Goal: Information Seeking & Learning: Compare options

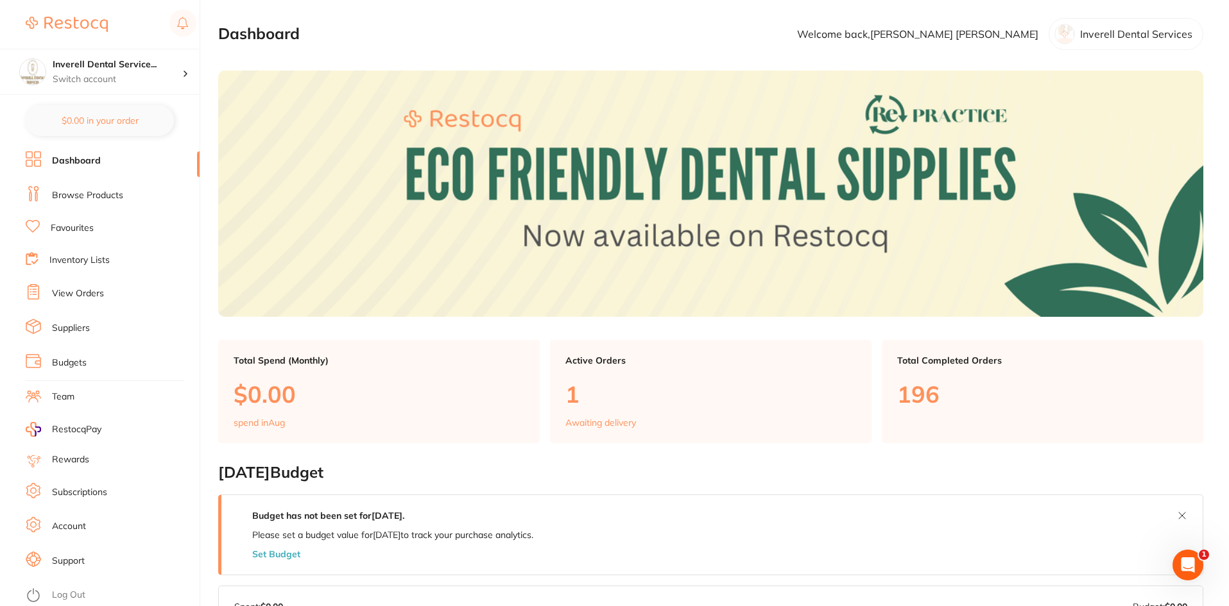
click at [98, 191] on link "Browse Products" at bounding box center [87, 195] width 71 height 13
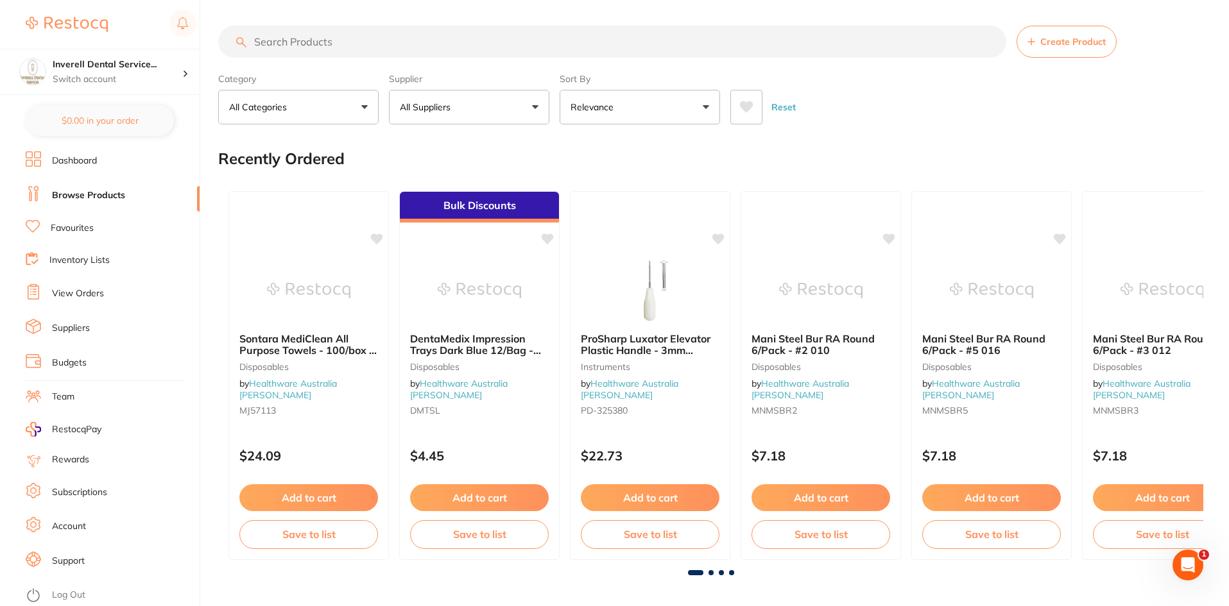
click at [316, 49] on input "search" at bounding box center [612, 42] width 788 height 32
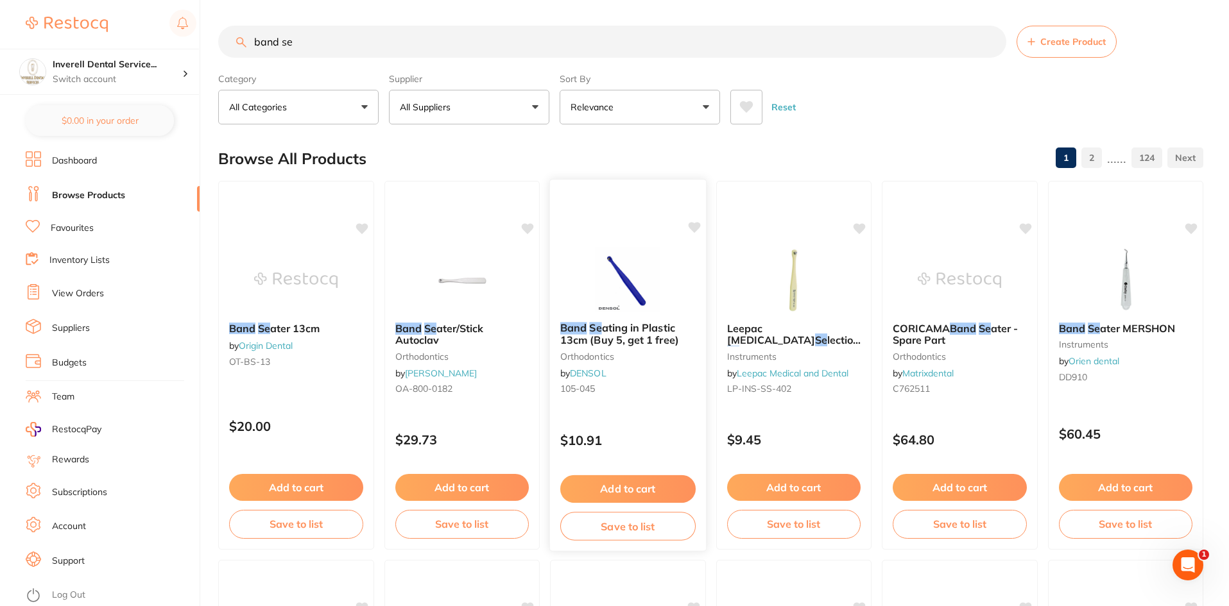
type input "band se"
click at [628, 342] on span "ating in Plastic 13cm (Buy 5, get 1 free)" at bounding box center [619, 334] width 119 height 25
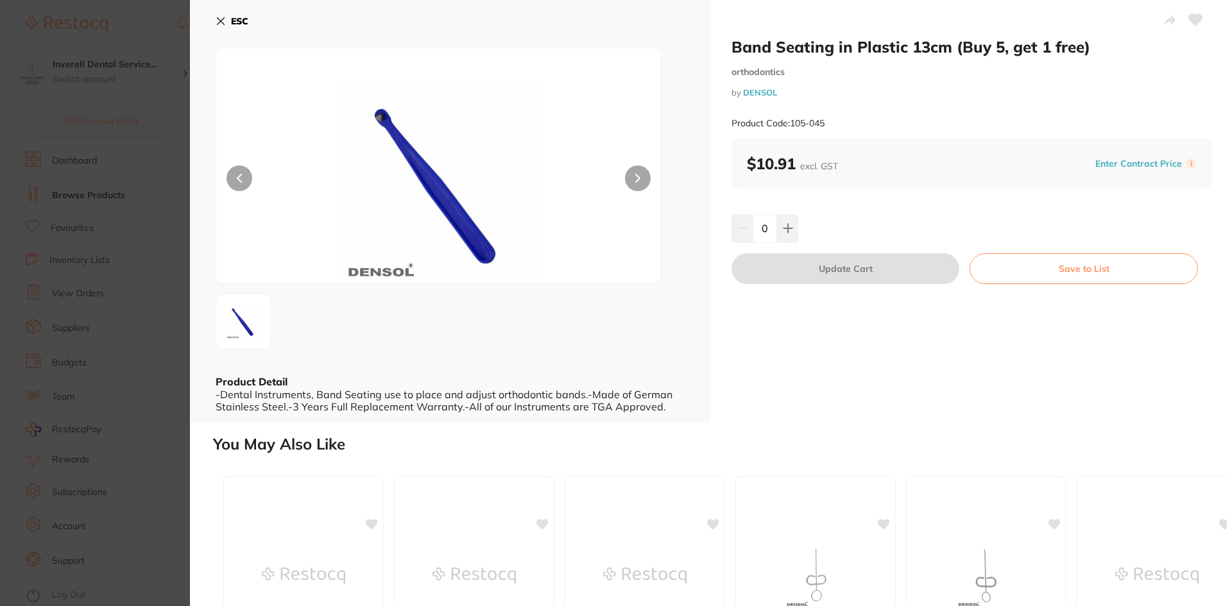
click at [630, 176] on button at bounding box center [638, 179] width 26 height 26
click at [216, 18] on div "ESC Product Detail -Dental Instruments, Band Seating use to place and adjust or…" at bounding box center [450, 211] width 521 height 423
click at [219, 18] on icon at bounding box center [221, 21] width 10 height 10
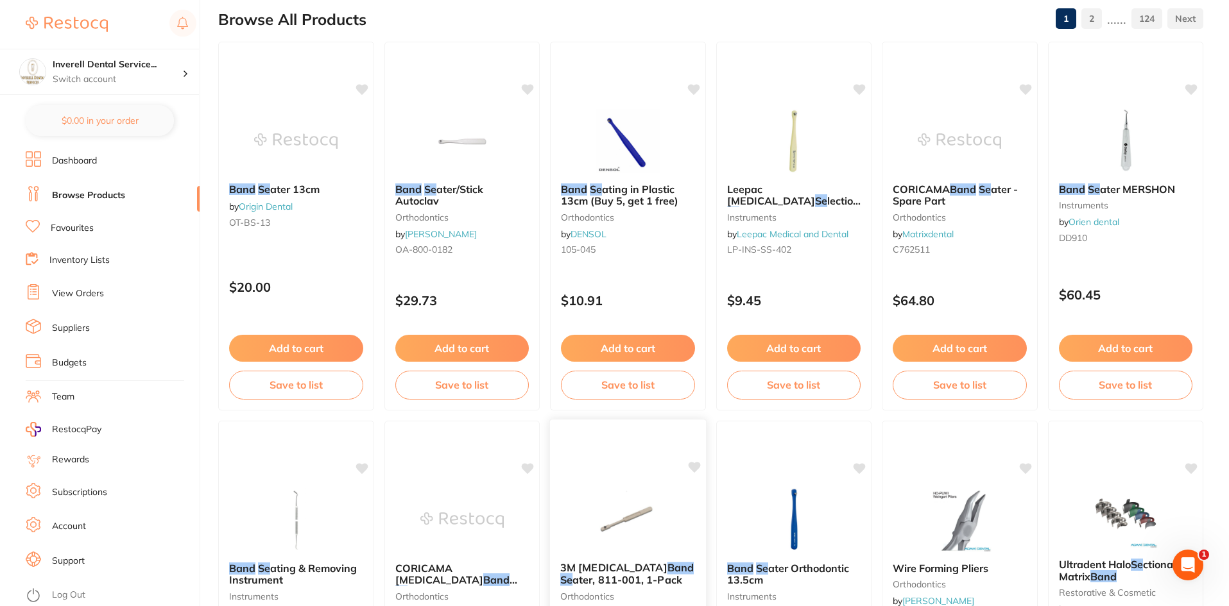
scroll to position [130, 0]
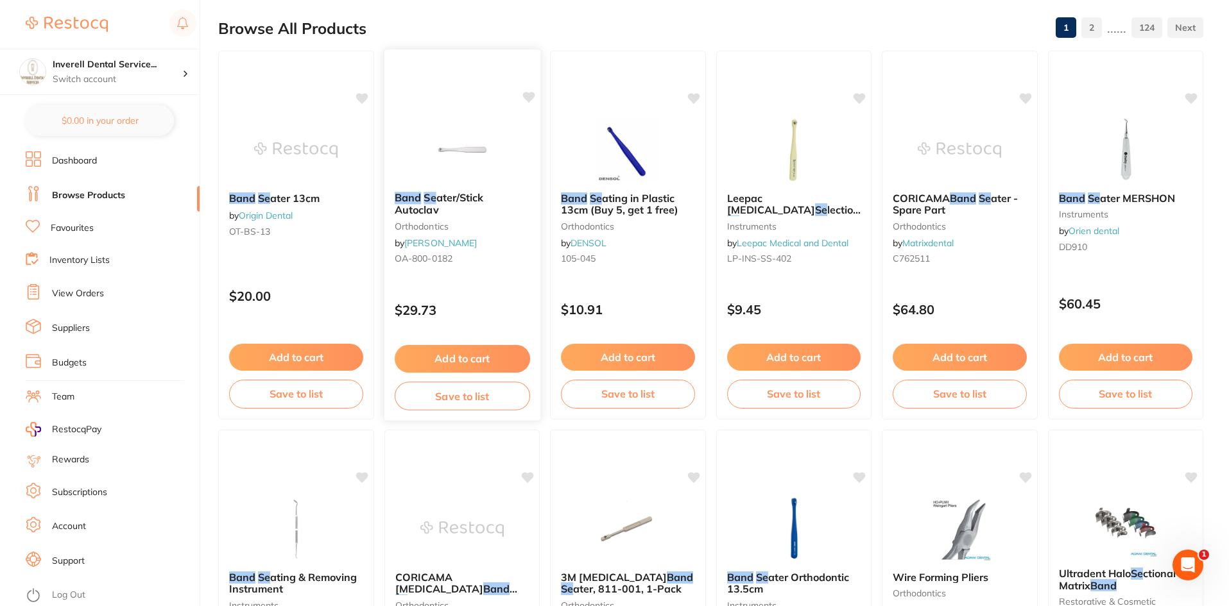
click at [438, 225] on small "orthodontics" at bounding box center [461, 226] width 135 height 10
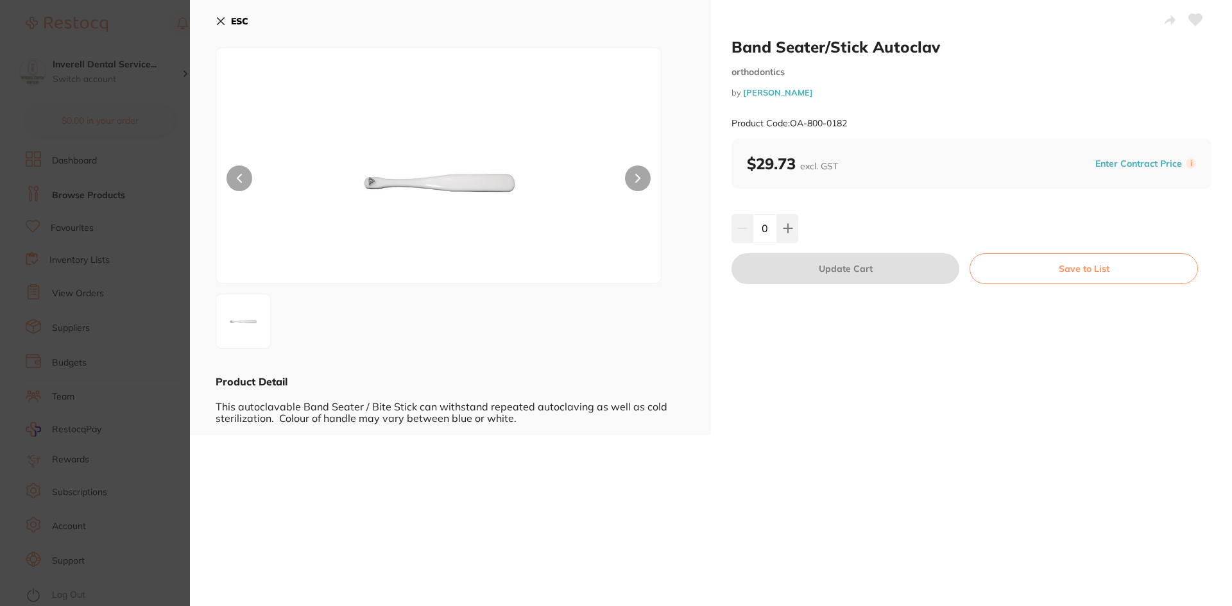
click at [633, 178] on button at bounding box center [638, 179] width 26 height 26
click at [216, 24] on icon at bounding box center [221, 21] width 10 height 10
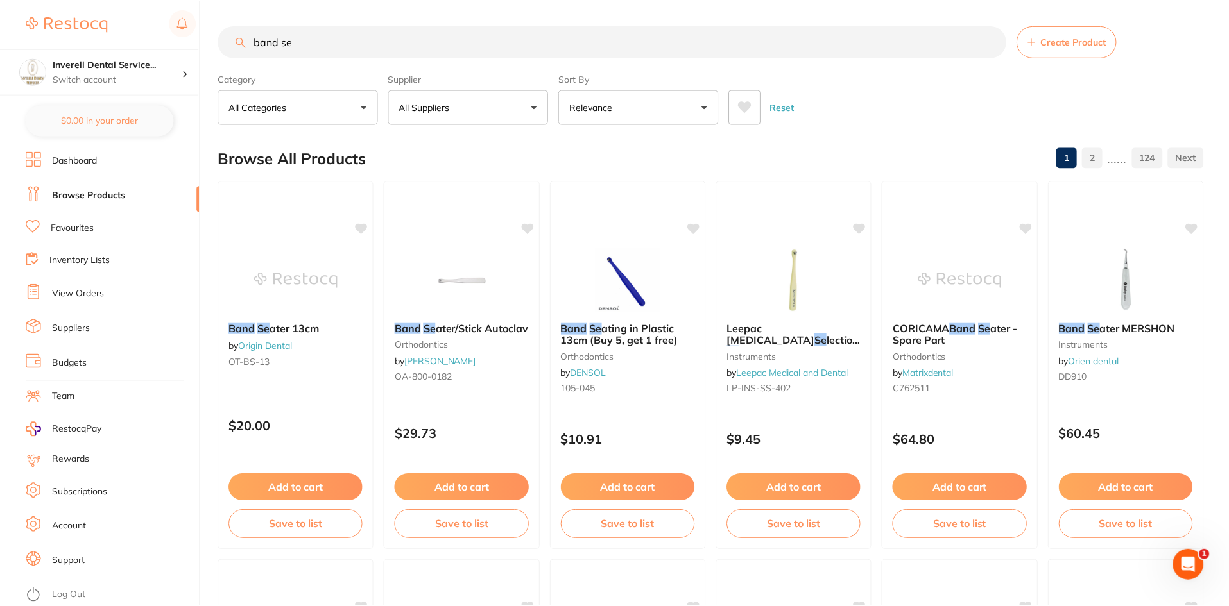
scroll to position [130, 0]
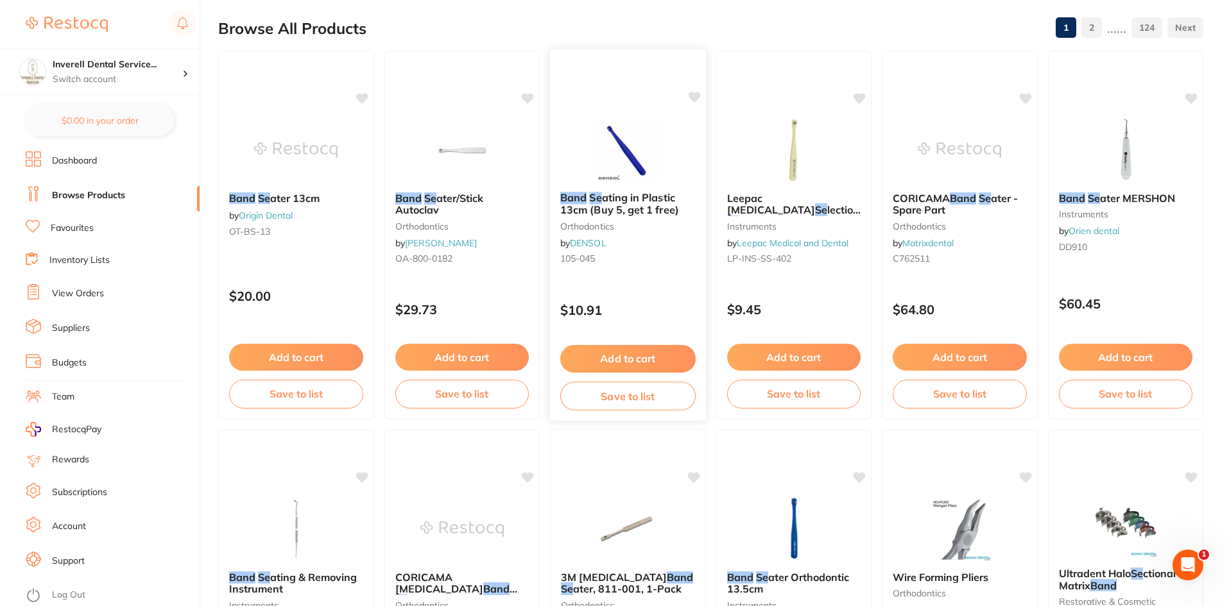
click at [626, 236] on div "Band Se ating in Plastic 13cm (Buy 5, get 1 free) orthodontics by DENSOL 105-045" at bounding box center [628, 231] width 156 height 98
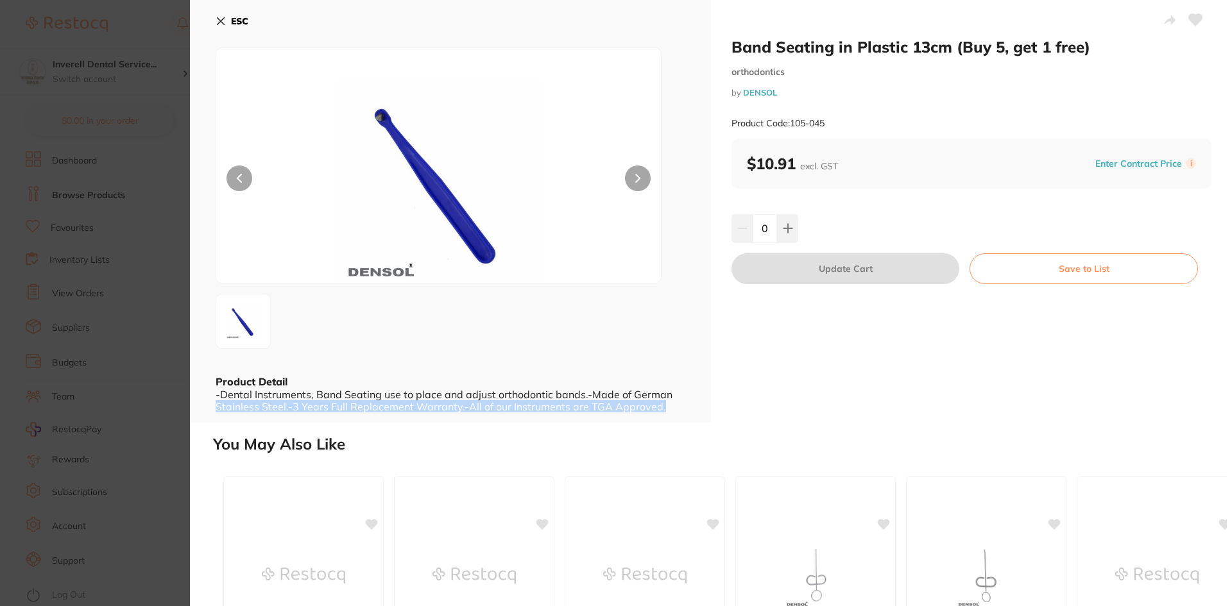
drag, startPoint x: 684, startPoint y: 395, endPoint x: 688, endPoint y: 415, distance: 19.6
click at [688, 415] on div "ESC Product Detail -Dental Instruments, Band Seating use to place and adjust or…" at bounding box center [450, 211] width 521 height 423
click at [591, 393] on div "-Dental Instruments, Band Seating use to place and adjust orthodontic bands.-Ma…" at bounding box center [451, 400] width 470 height 24
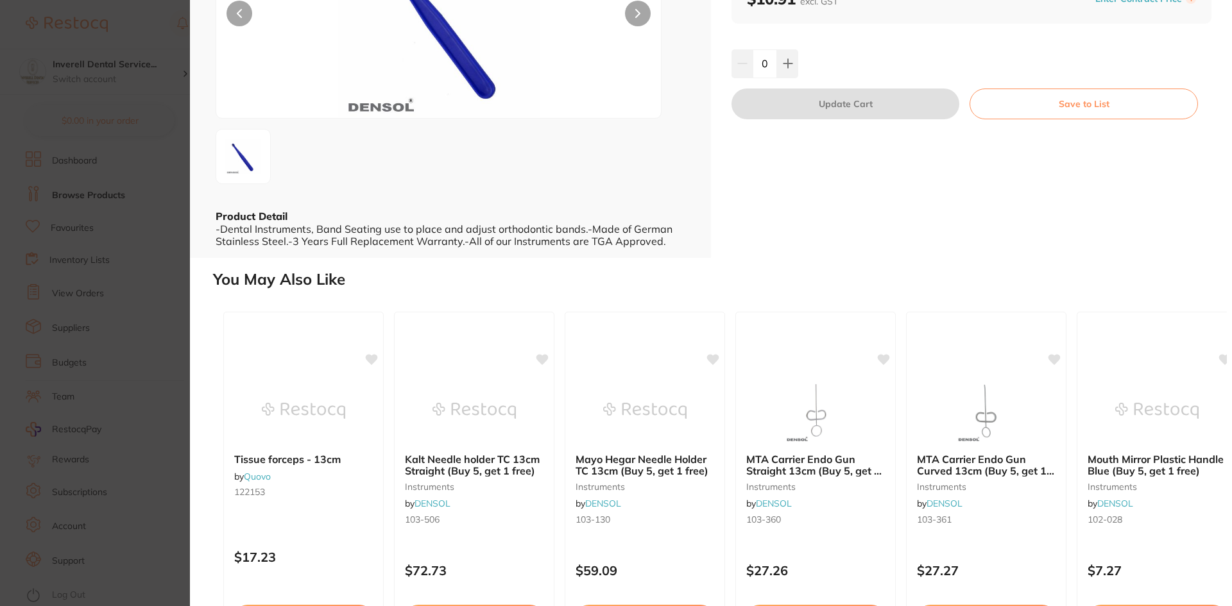
scroll to position [0, 0]
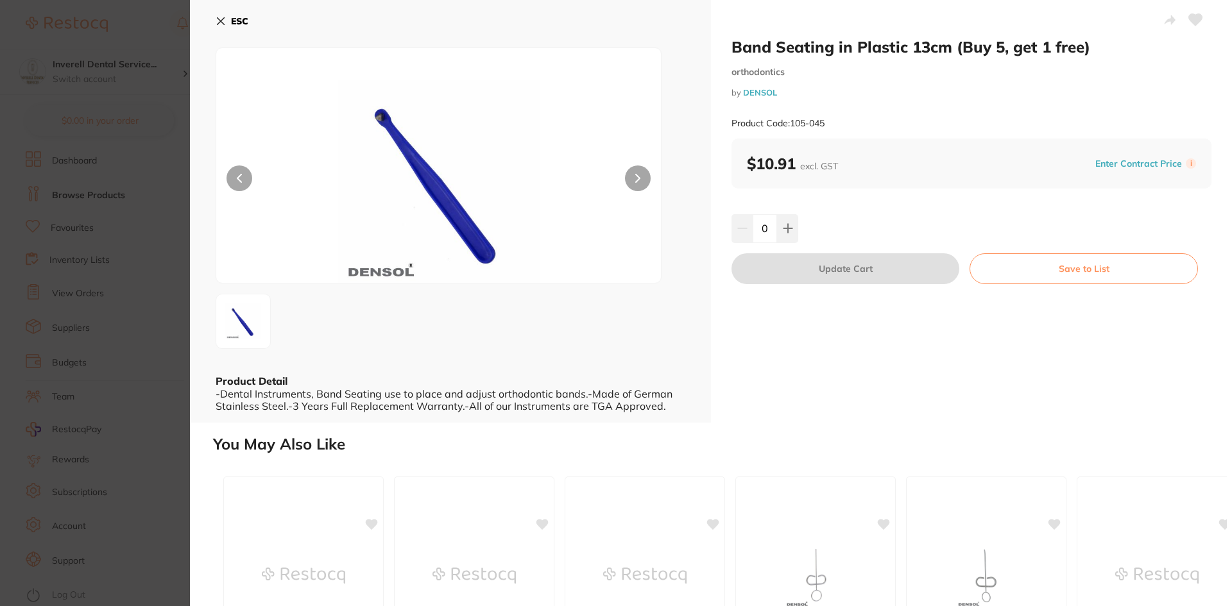
click at [232, 24] on b "ESC" at bounding box center [239, 21] width 17 height 12
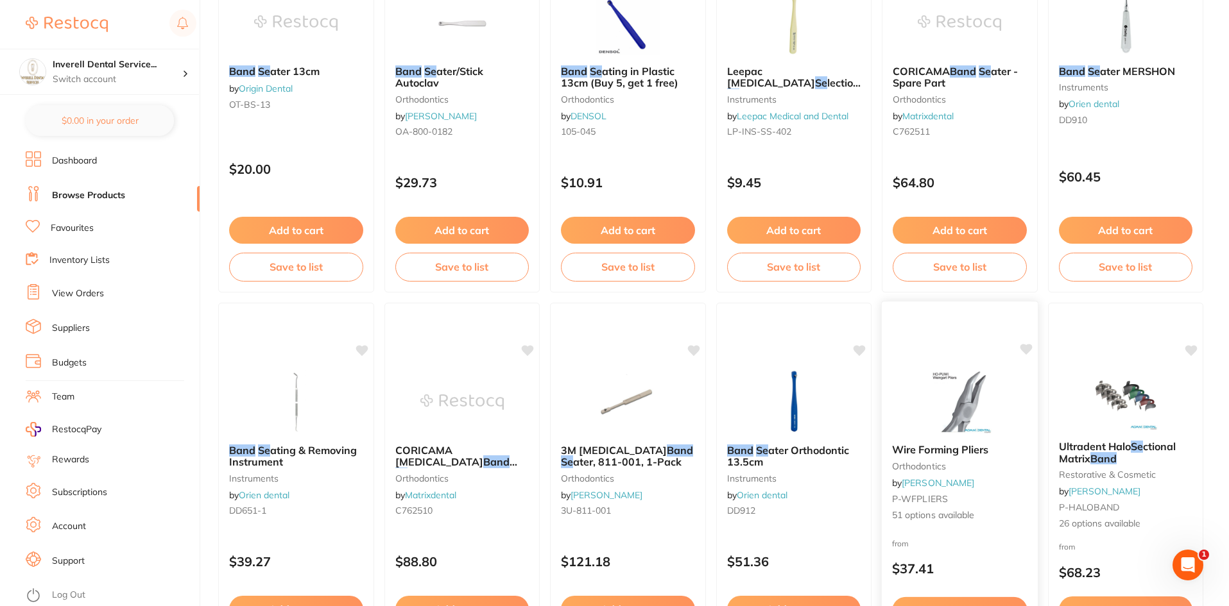
scroll to position [259, 0]
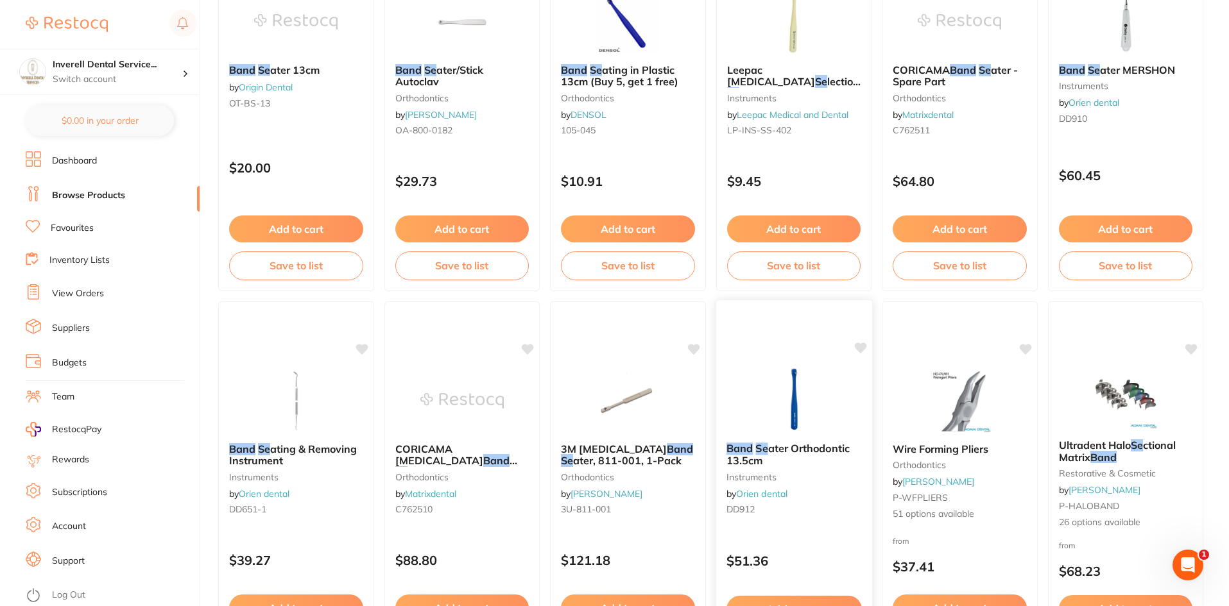
click at [781, 460] on b "Band [PERSON_NAME] Orthodontic 13.5cm" at bounding box center [793, 455] width 135 height 24
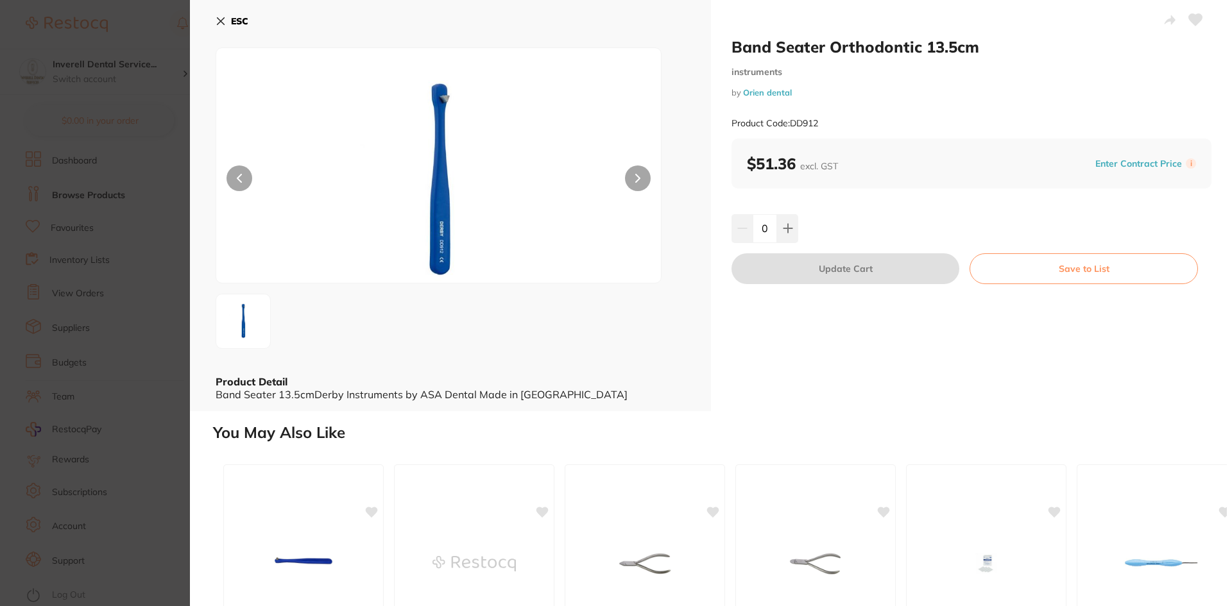
click at [223, 18] on icon at bounding box center [221, 21] width 10 height 10
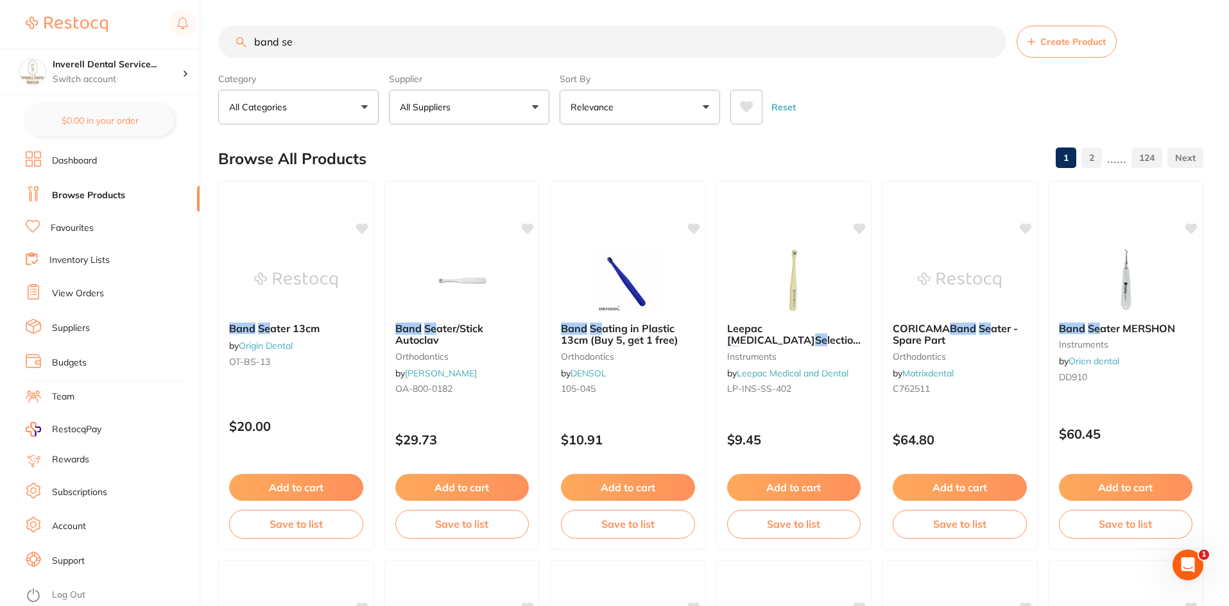
click at [596, 368] on link "DENSOL" at bounding box center [589, 374] width 36 height 12
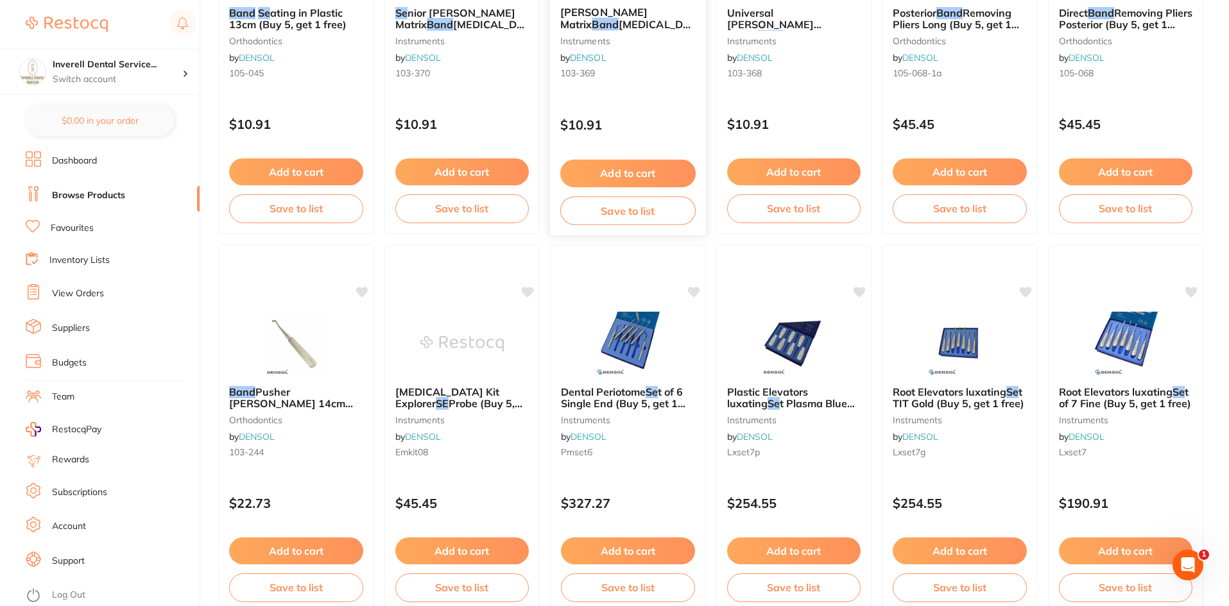
scroll to position [321, 0]
